Goal: Information Seeking & Learning: Learn about a topic

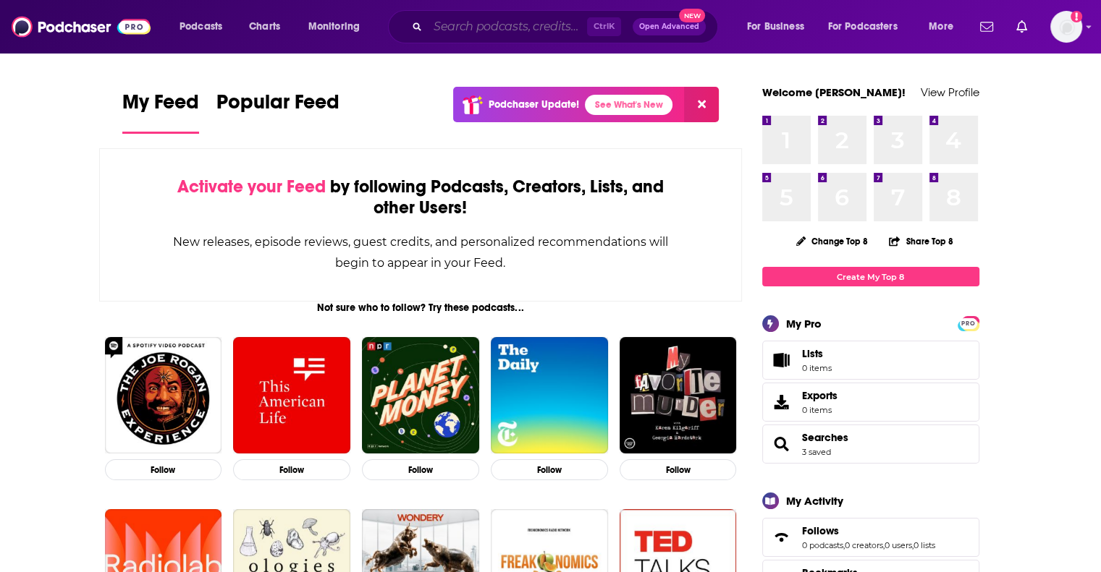
click at [553, 34] on input "Search podcasts, credits, & more..." at bounding box center [507, 26] width 159 height 23
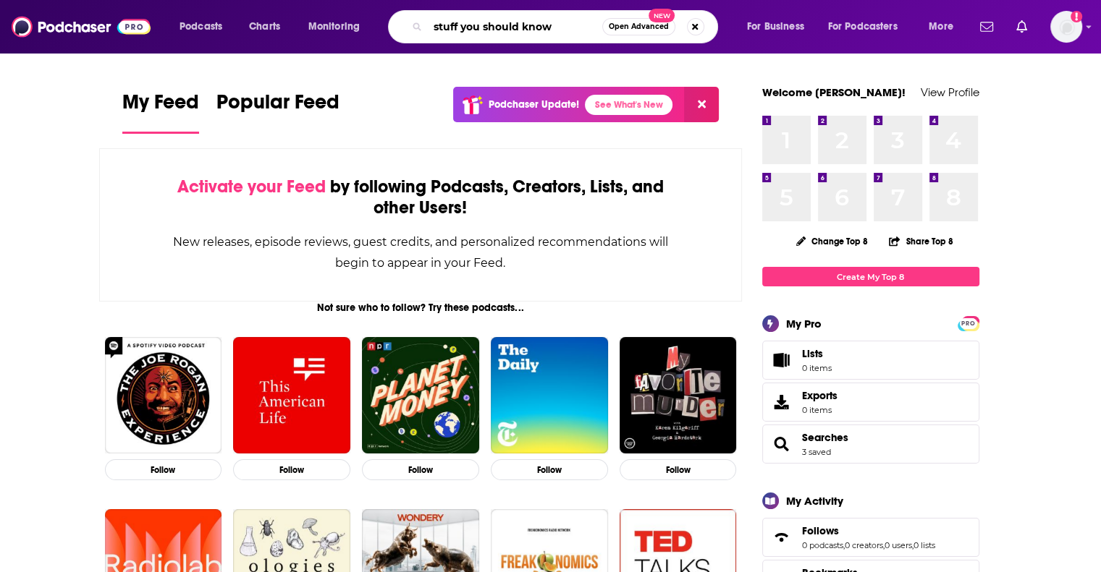
type input "stuff you should know"
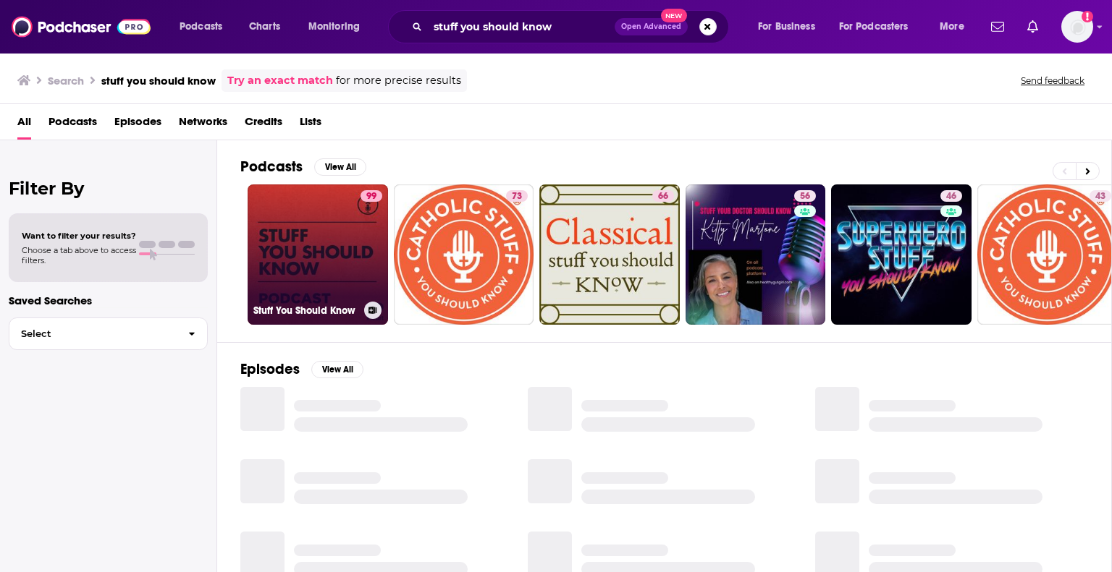
click at [306, 233] on link "99 Stuff You Should Know" at bounding box center [317, 255] width 140 height 140
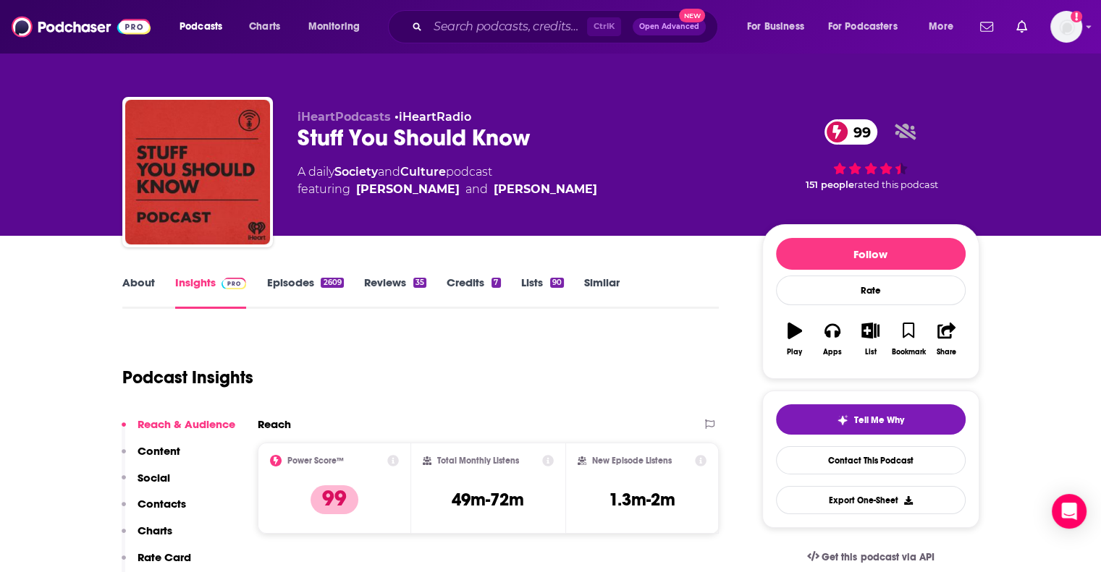
click at [151, 287] on link "About" at bounding box center [138, 292] width 33 height 33
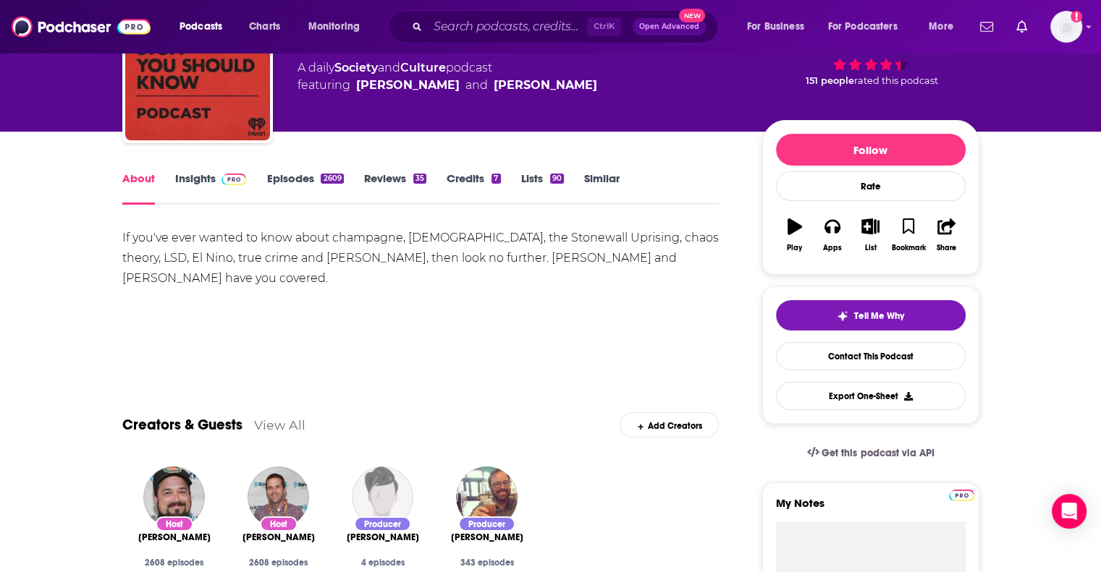
scroll to position [145, 0]
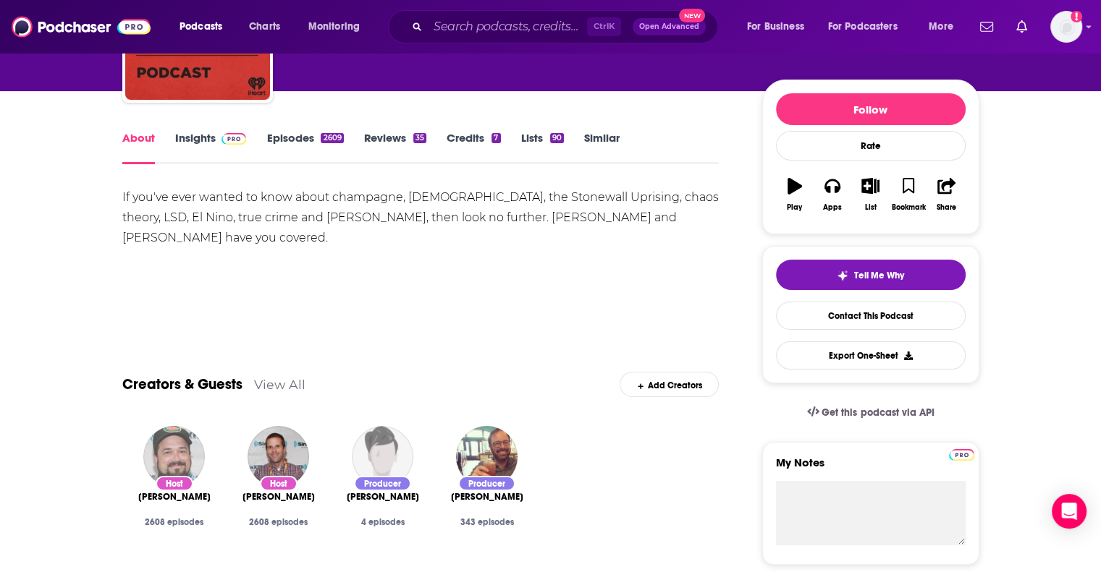
click at [185, 456] on img "Chuck Bryant" at bounding box center [174, 457] width 62 height 62
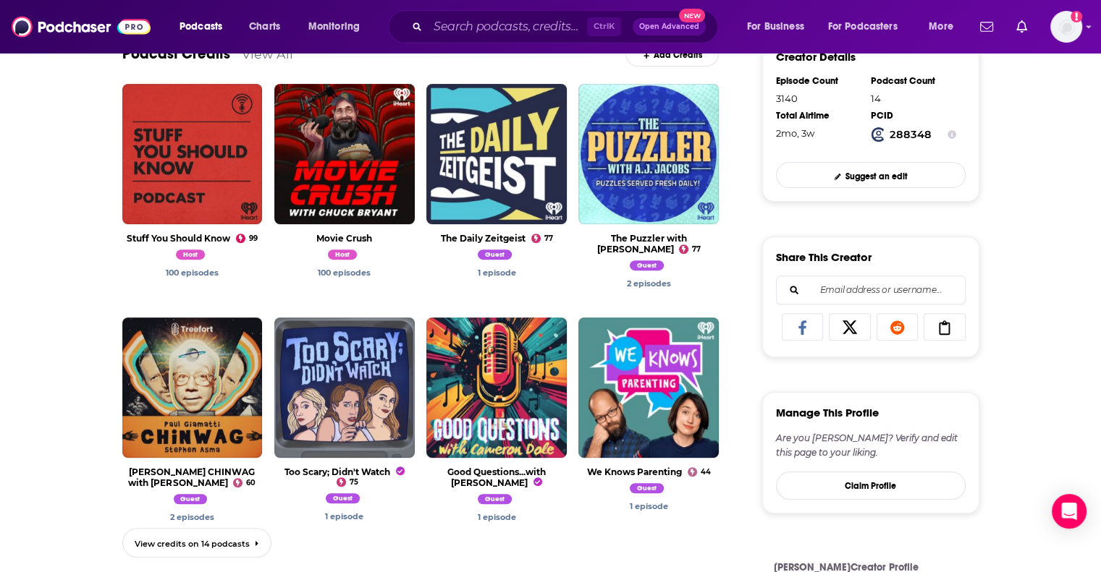
scroll to position [289, 0]
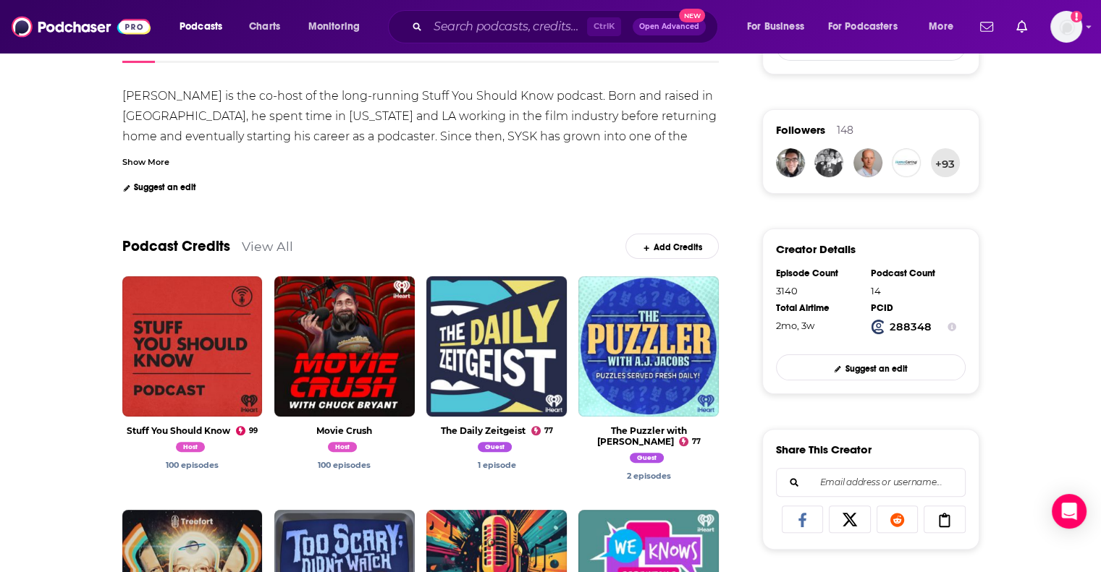
click at [838, 448] on h3 "Share This Creator" at bounding box center [824, 450] width 96 height 14
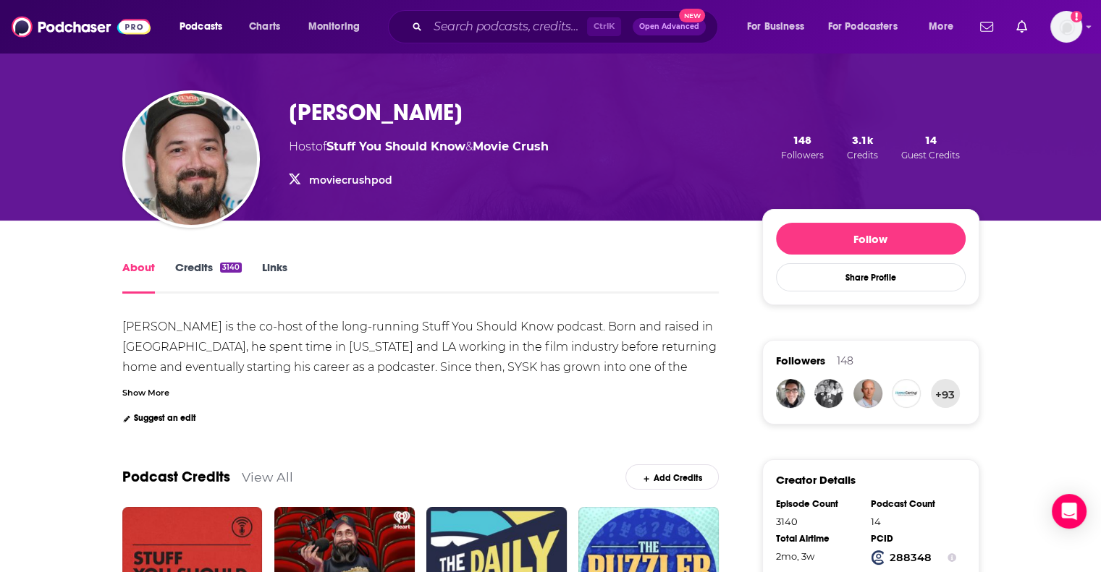
scroll to position [0, 0]
